Goal: Task Accomplishment & Management: Use online tool/utility

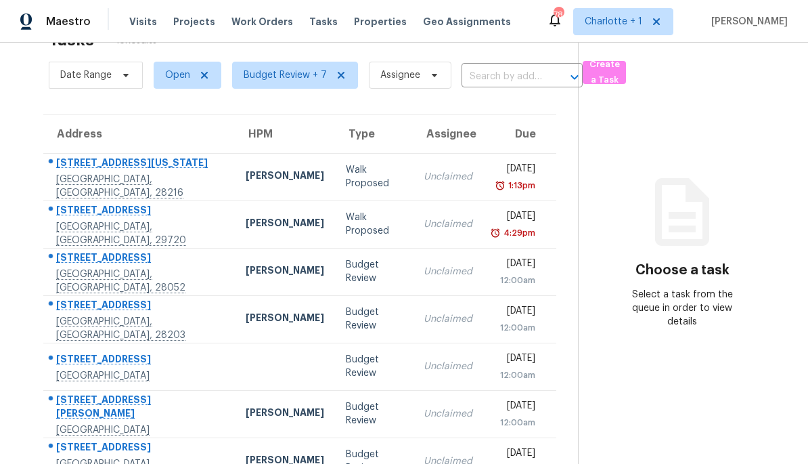
scroll to position [43, 0]
click at [235, 280] on td "[PERSON_NAME]" at bounding box center [285, 270] width 100 height 47
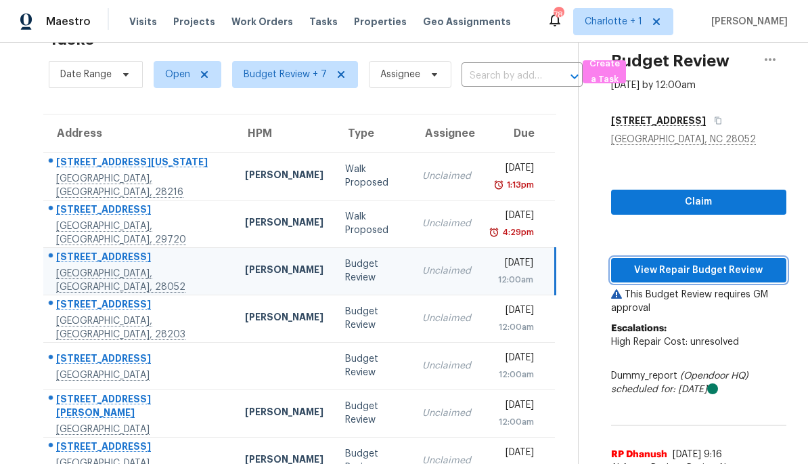
click at [699, 273] on span "View Repair Budget Review" at bounding box center [699, 270] width 154 height 17
click at [707, 271] on span "View Repair Budget Review" at bounding box center [699, 270] width 154 height 17
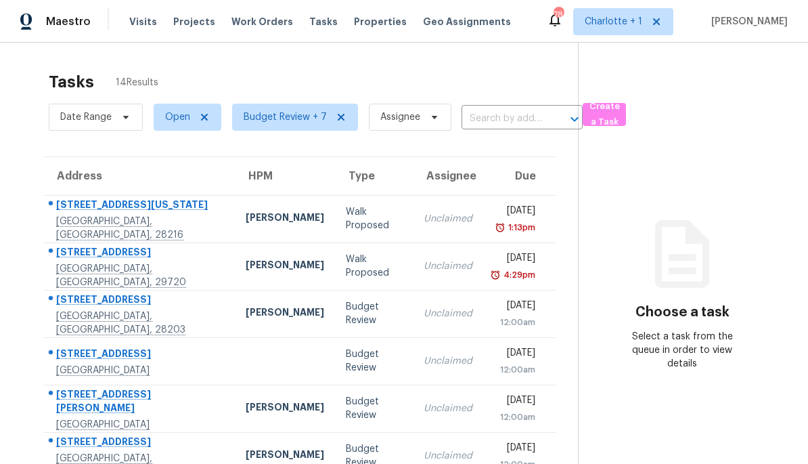
click at [246, 317] on div "[PERSON_NAME]" at bounding box center [285, 313] width 79 height 17
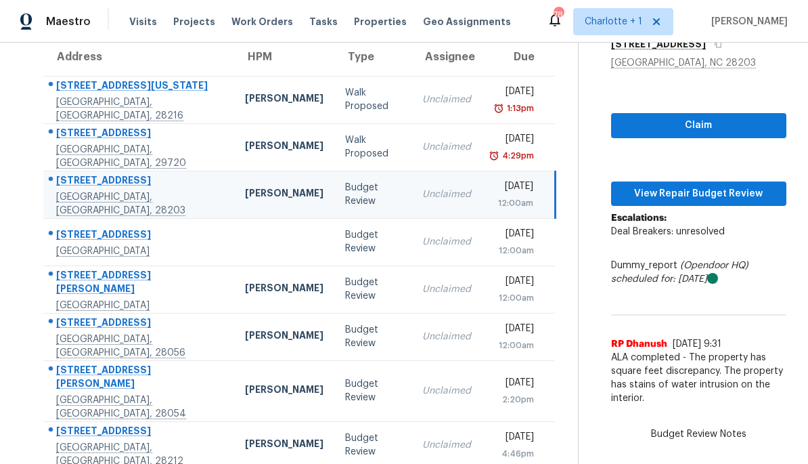
scroll to position [120, 0]
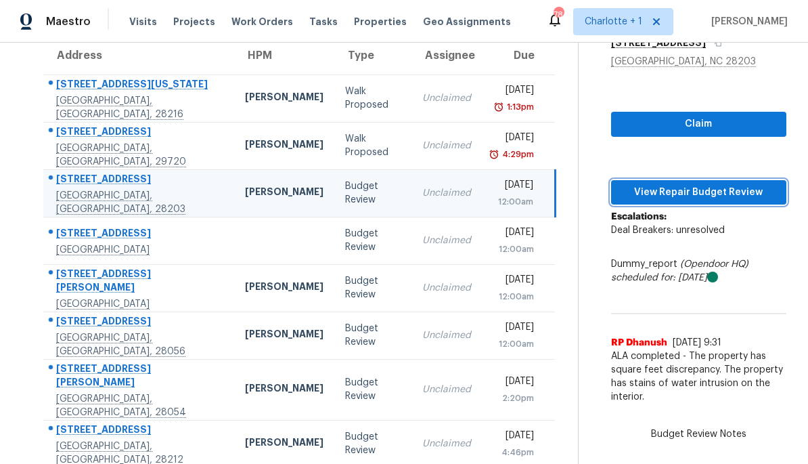
click at [713, 192] on span "View Repair Budget Review" at bounding box center [699, 192] width 154 height 17
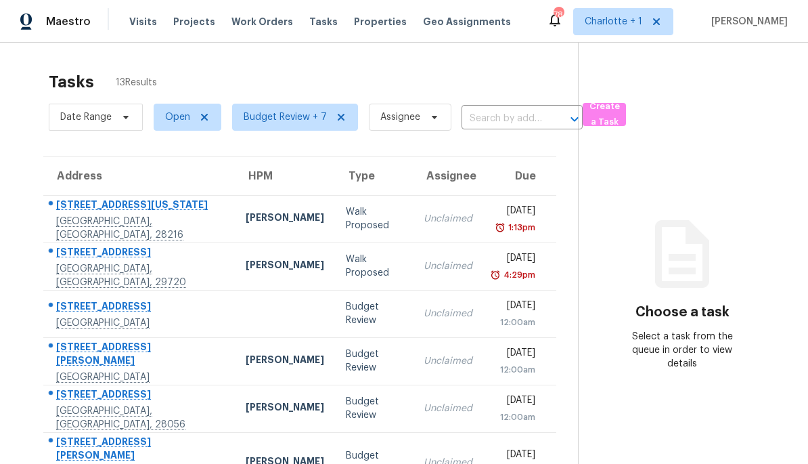
click at [235, 319] on td at bounding box center [285, 313] width 100 height 47
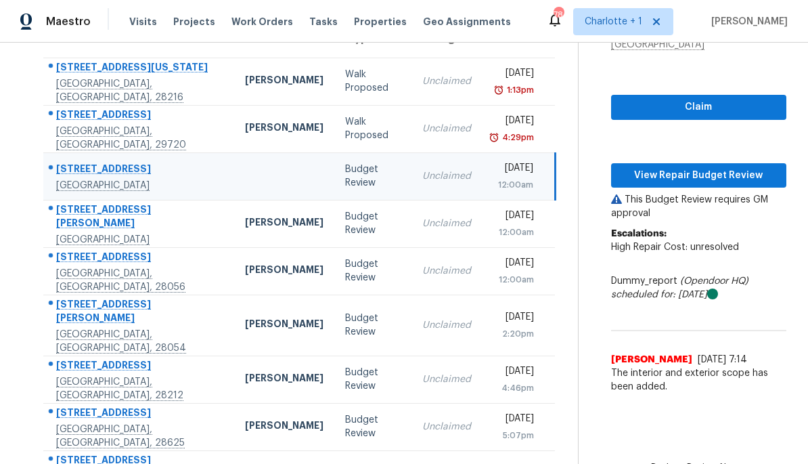
scroll to position [136, 0]
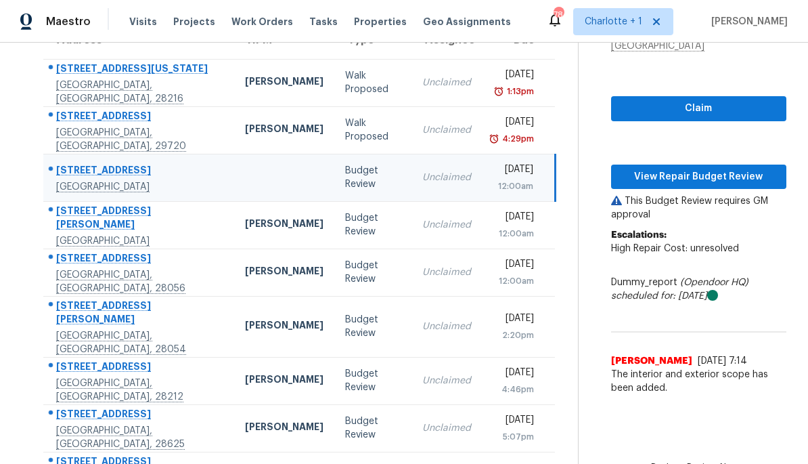
click at [234, 185] on td at bounding box center [284, 177] width 100 height 47
click at [720, 165] on button "View Repair Budget Review" at bounding box center [698, 176] width 175 height 25
